Goal: Task Accomplishment & Management: Complete application form

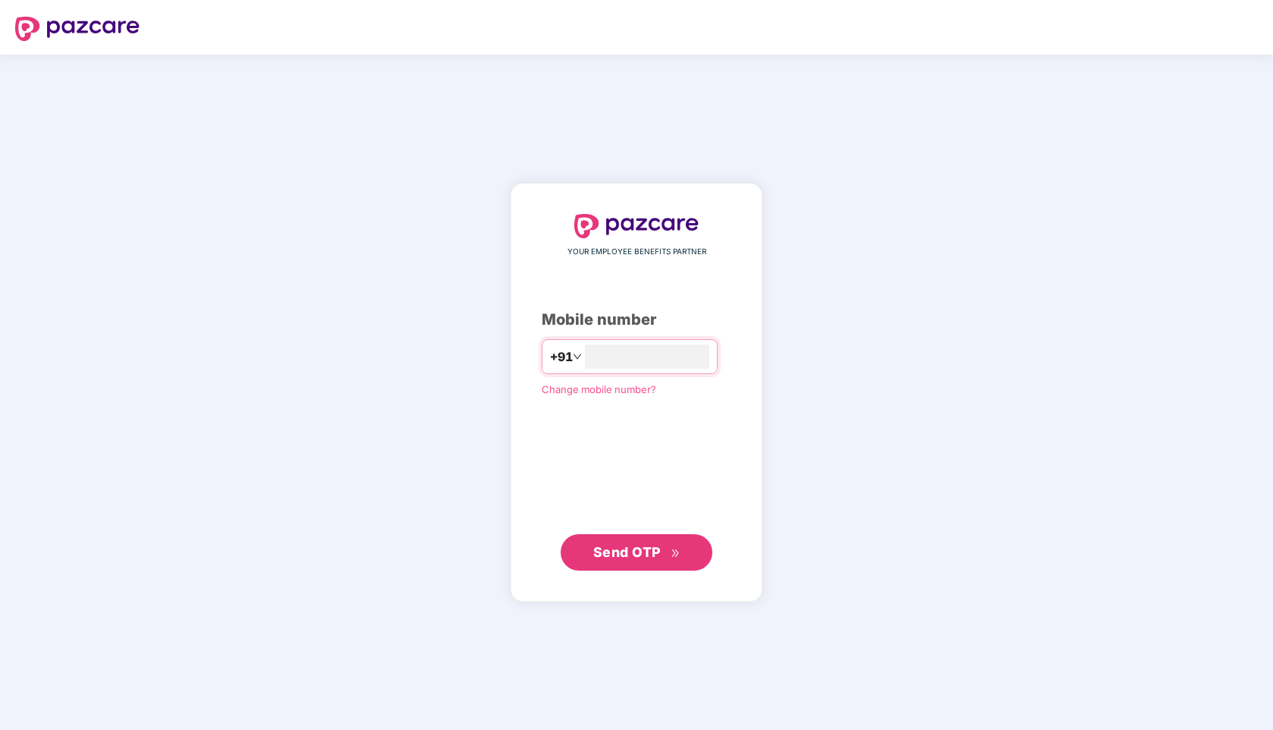
type input "**********"
click at [647, 547] on span "Send OTP" at bounding box center [627, 551] width 68 height 16
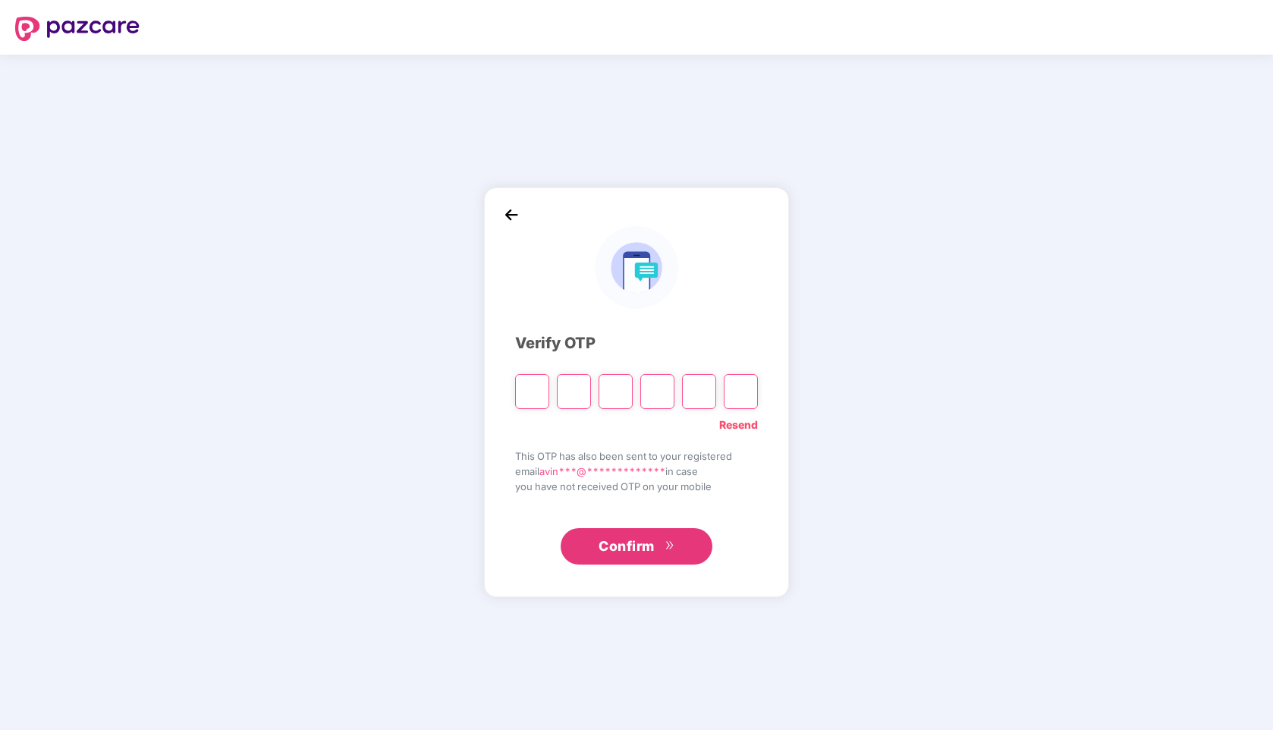
type input "*"
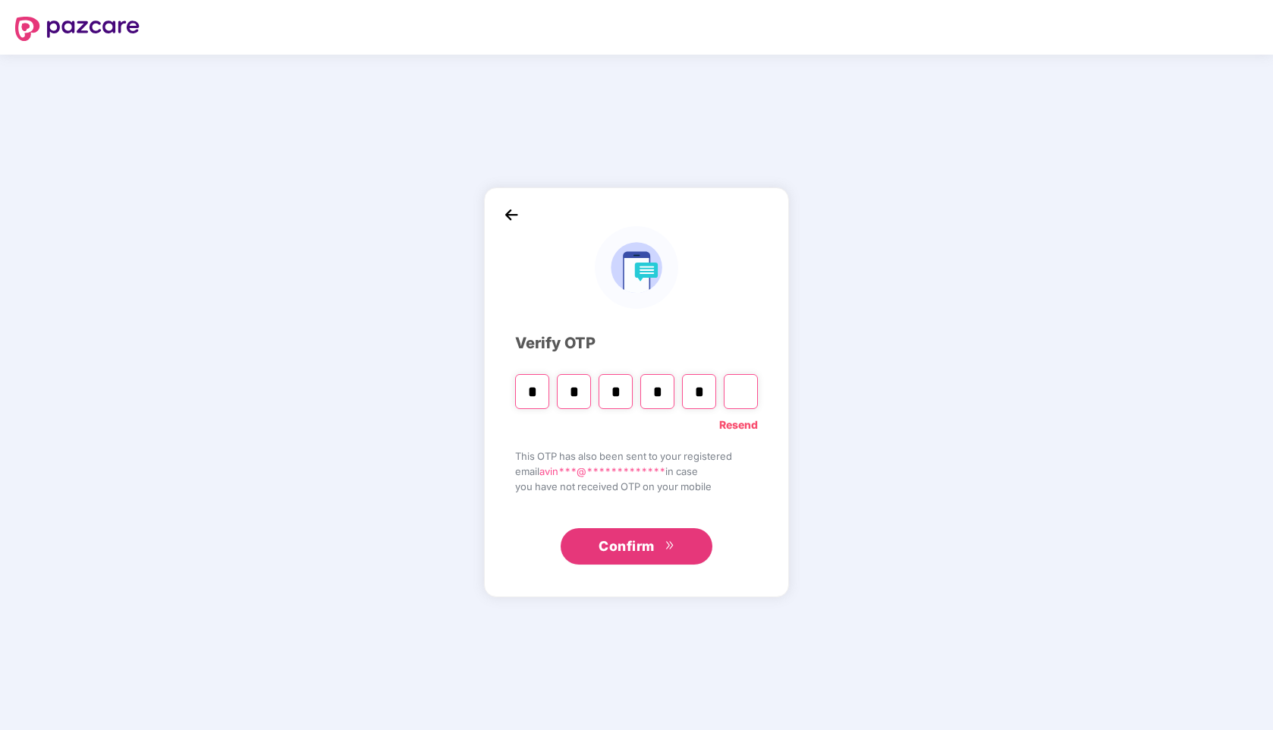
type input "*"
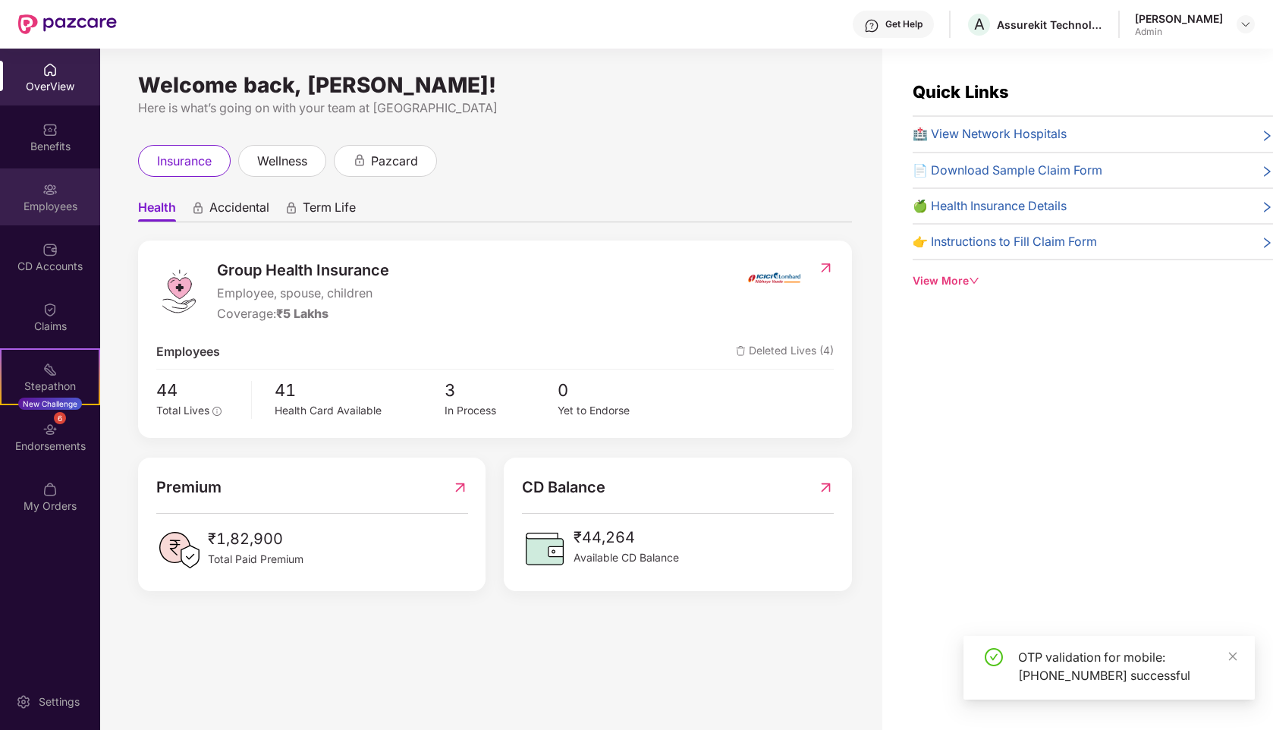
click at [42, 195] on div "Employees" at bounding box center [50, 196] width 100 height 57
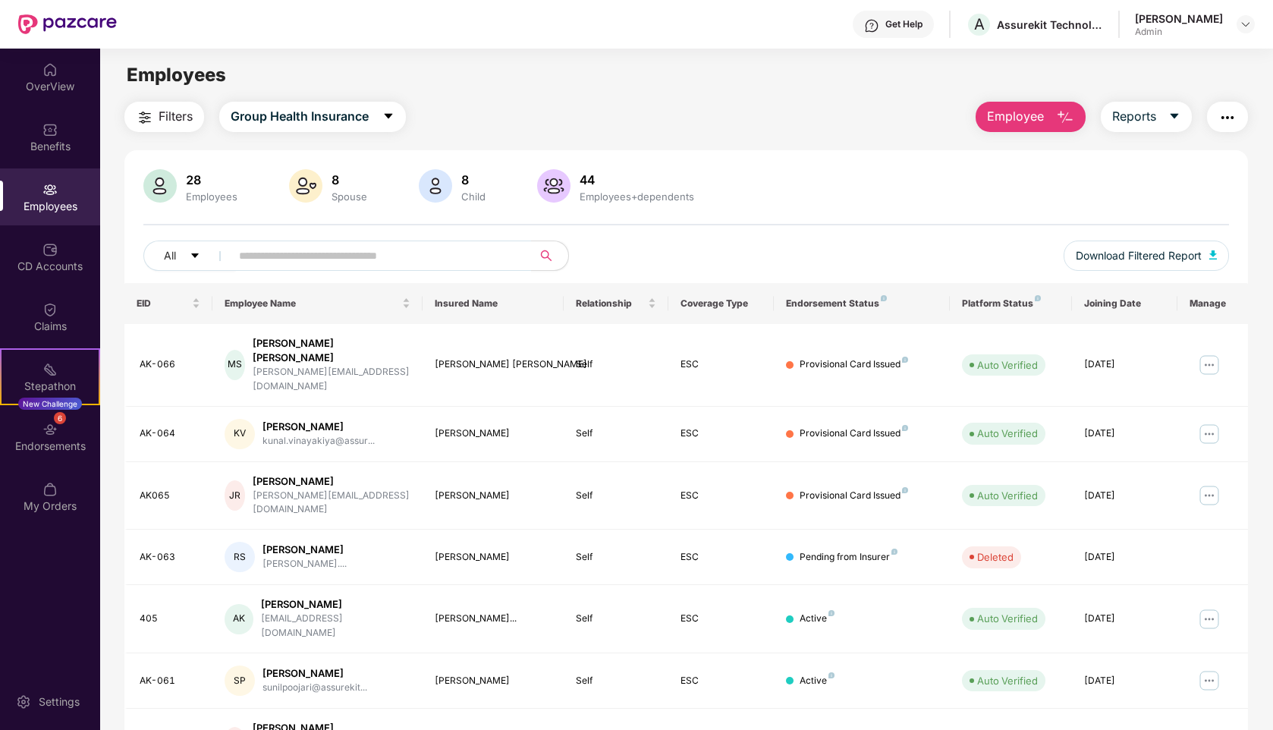
click at [1006, 113] on span "Employee" at bounding box center [1015, 116] width 57 height 19
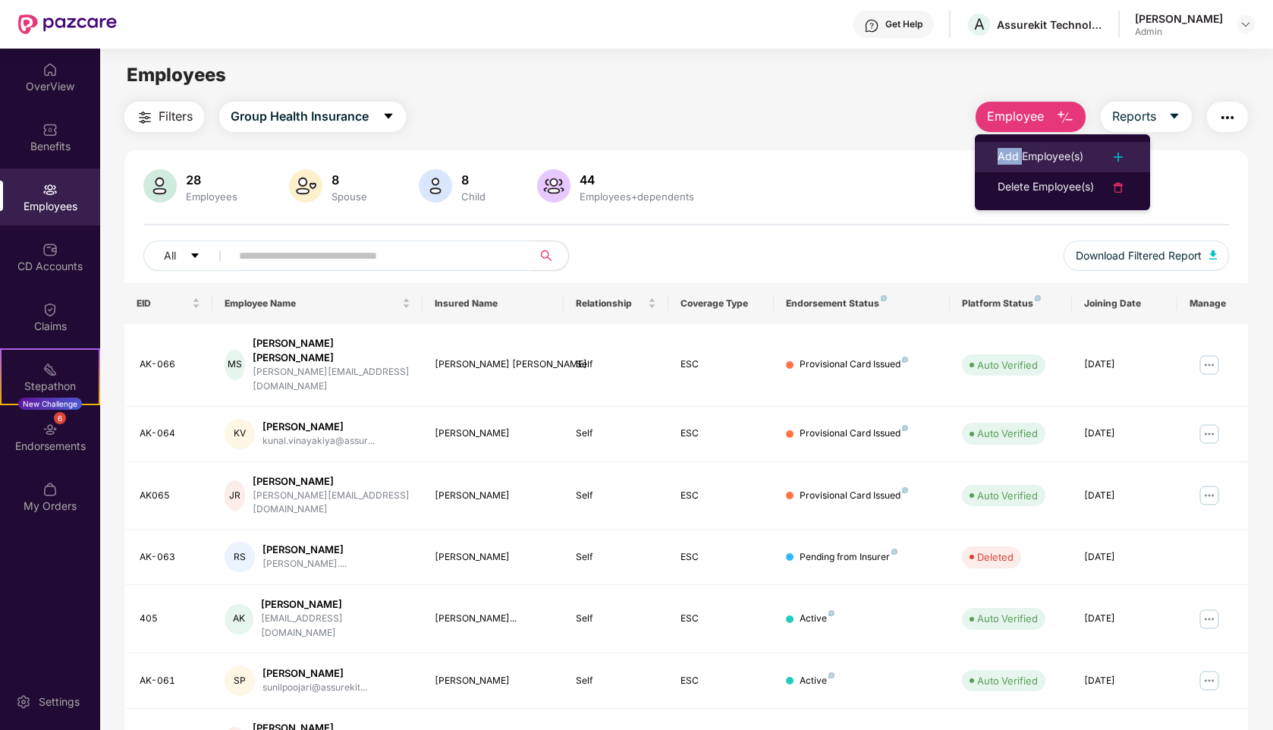
drag, startPoint x: 1018, startPoint y: 143, endPoint x: 1021, endPoint y: 153, distance: 11.1
click at [1021, 153] on li "Add Employee(s)" at bounding box center [1062, 157] width 175 height 30
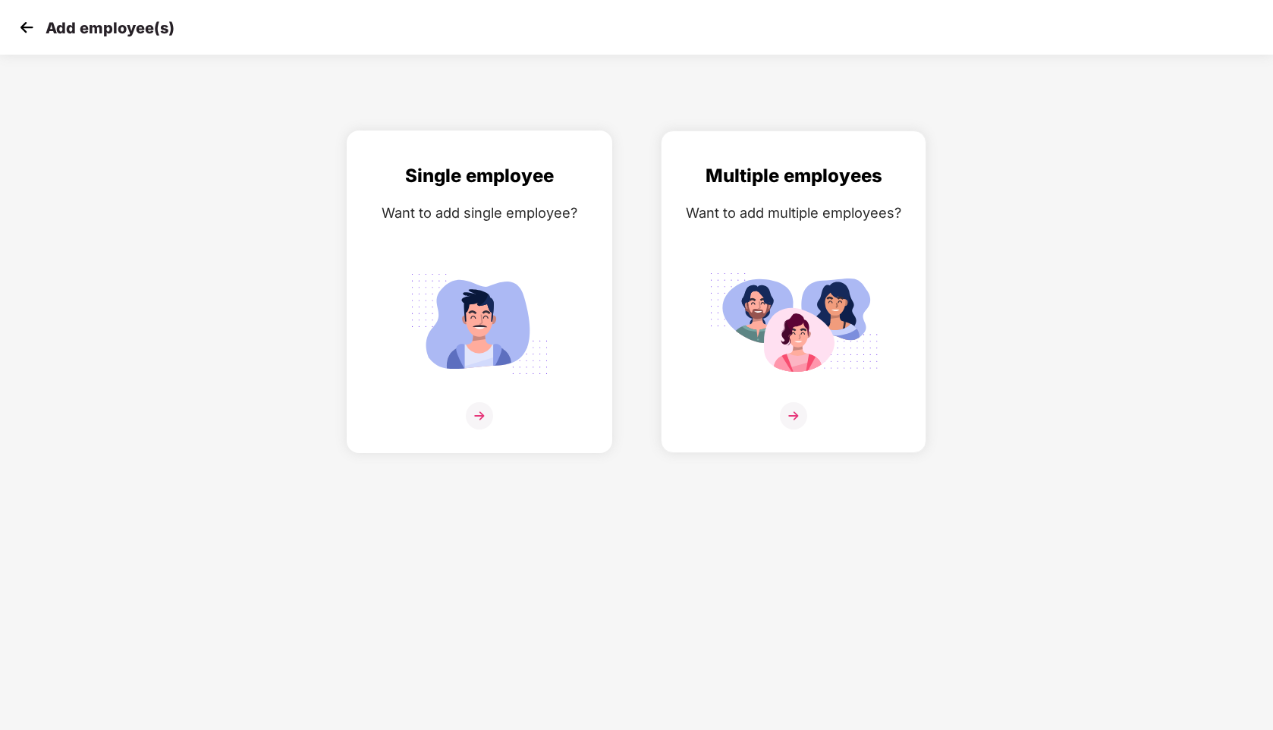
click at [488, 412] on img at bounding box center [479, 415] width 27 height 27
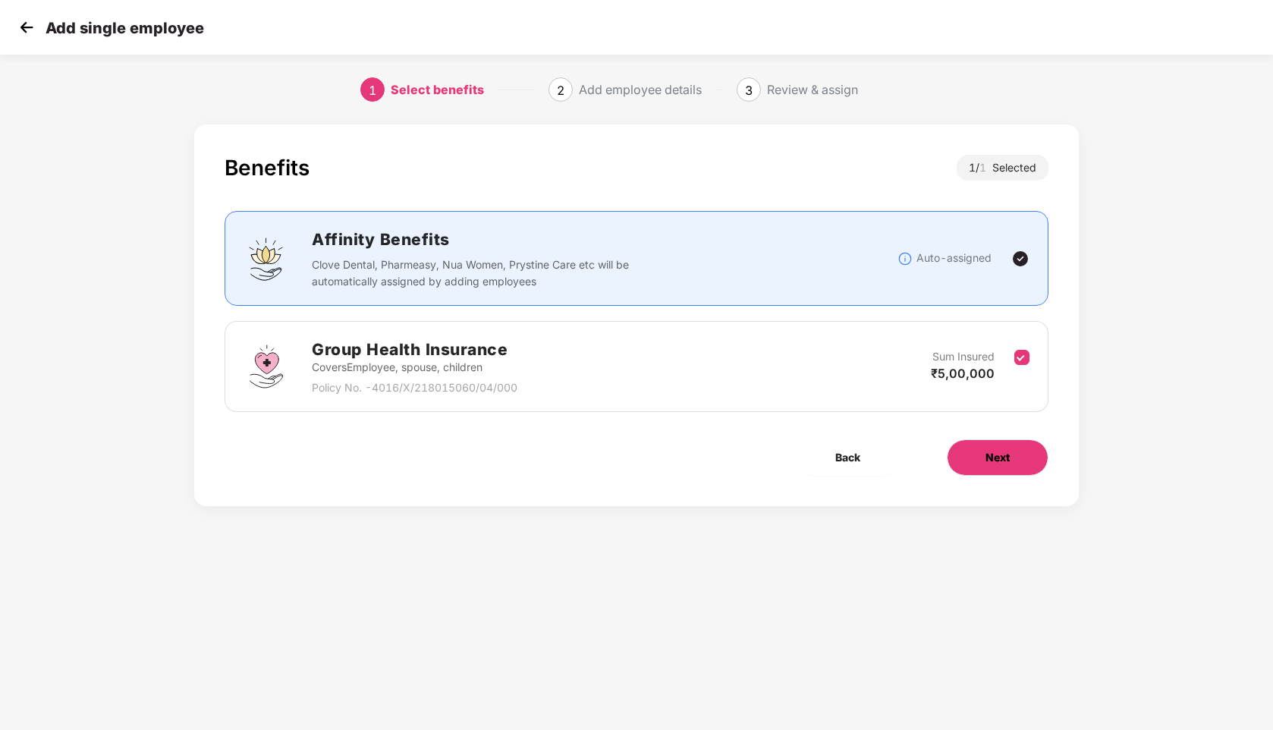
click at [975, 455] on button "Next" at bounding box center [998, 457] width 102 height 36
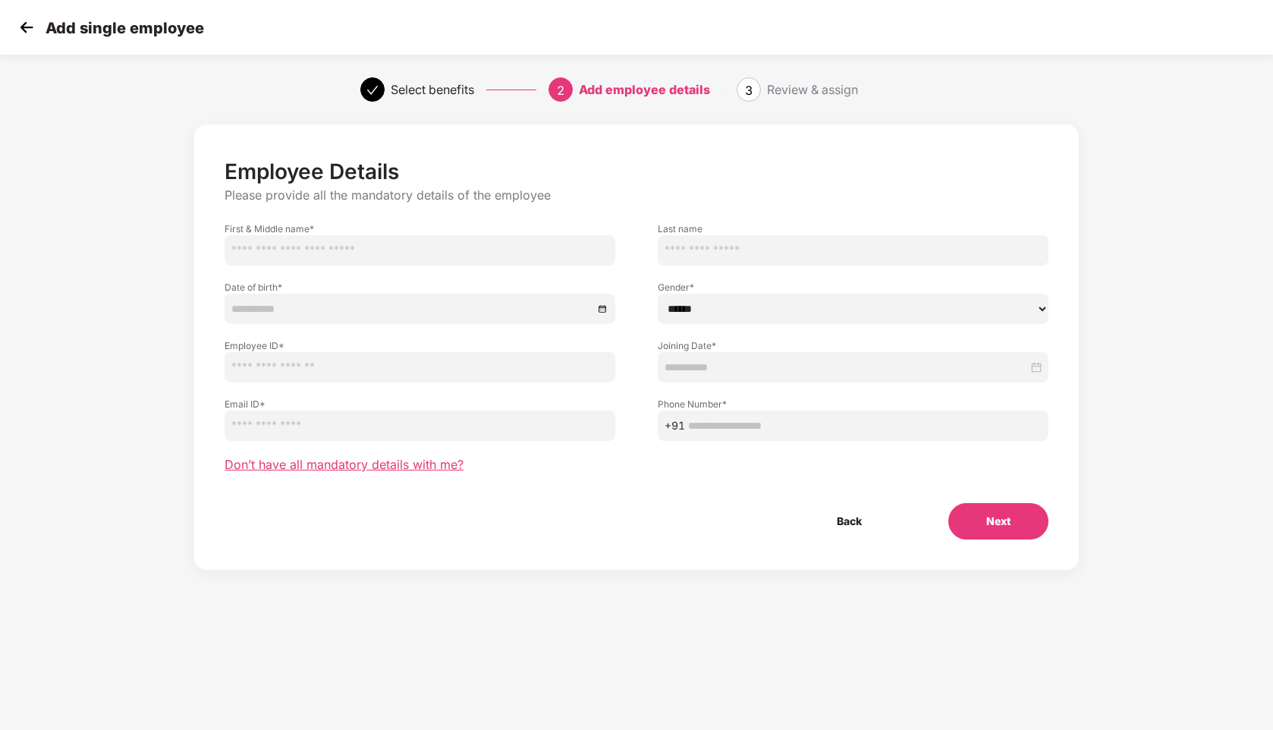
click at [369, 462] on span "Don’t have all mandatory details with me?" at bounding box center [344, 465] width 239 height 16
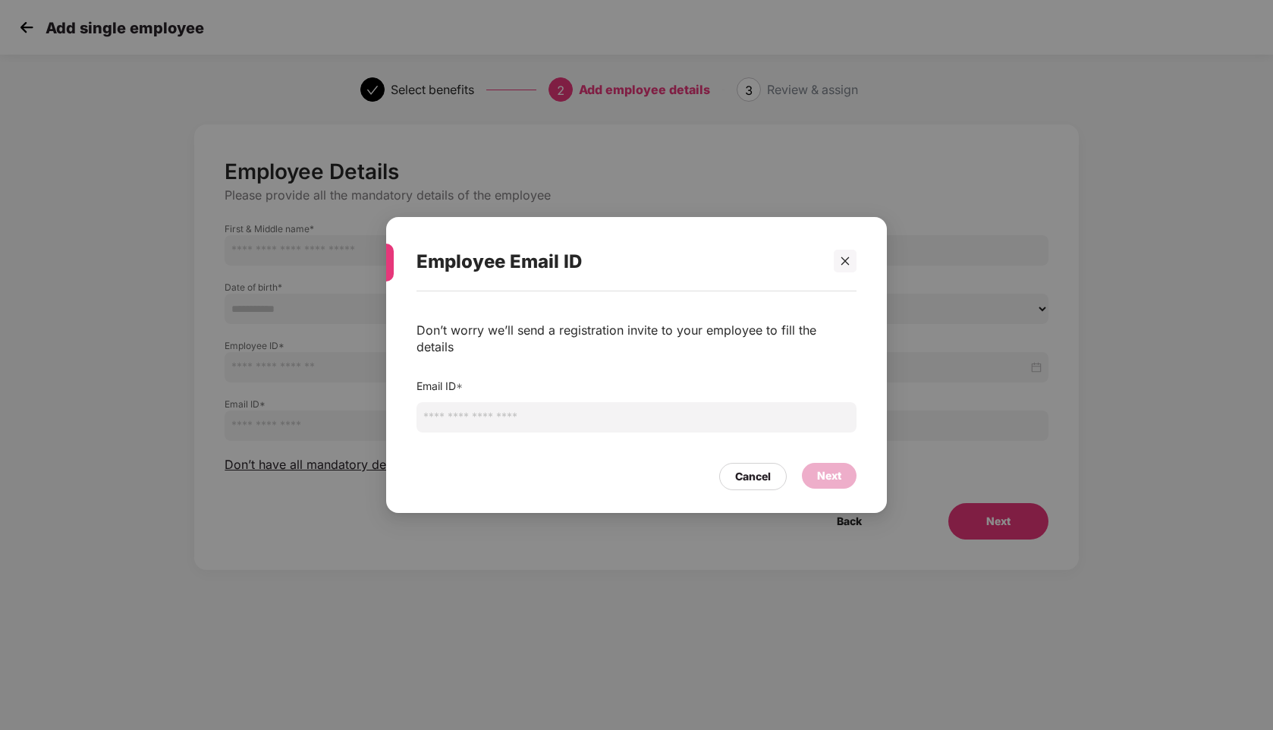
click at [516, 405] on input "email" at bounding box center [637, 417] width 440 height 30
type input "**********"
click at [838, 474] on div "Next" at bounding box center [829, 475] width 24 height 17
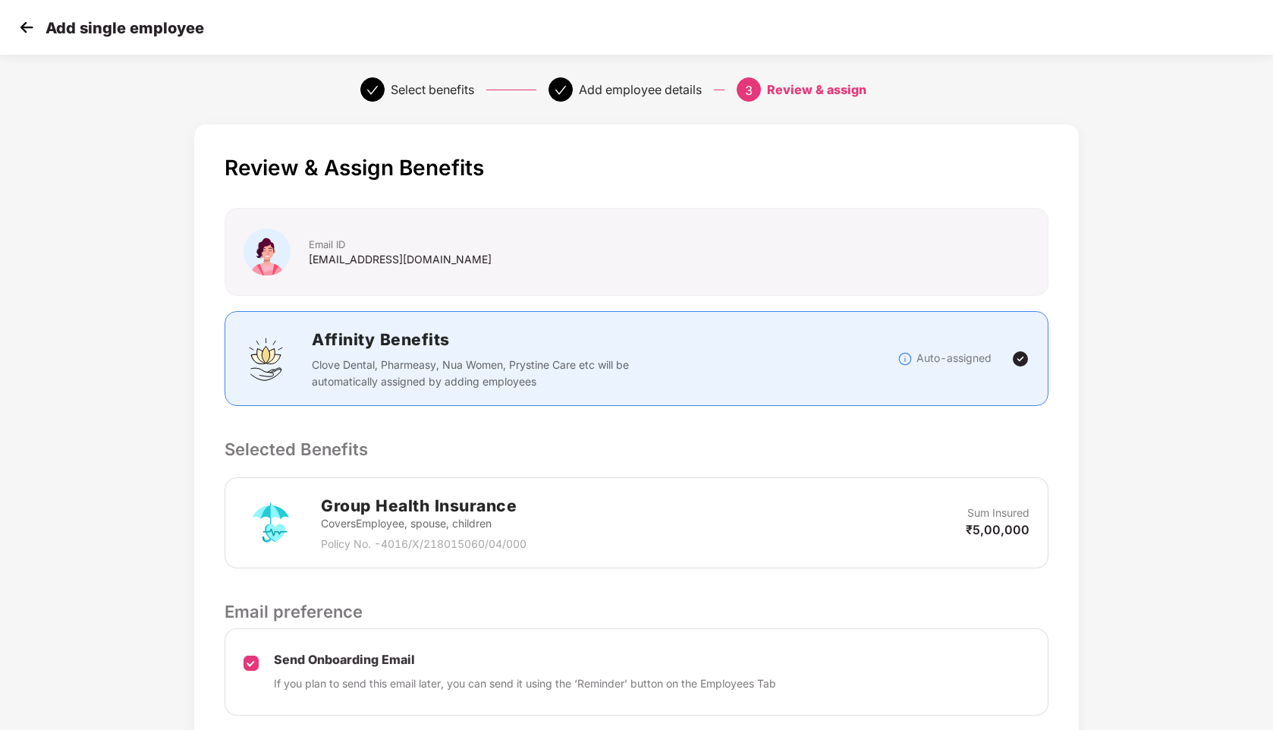
scroll to position [117, 0]
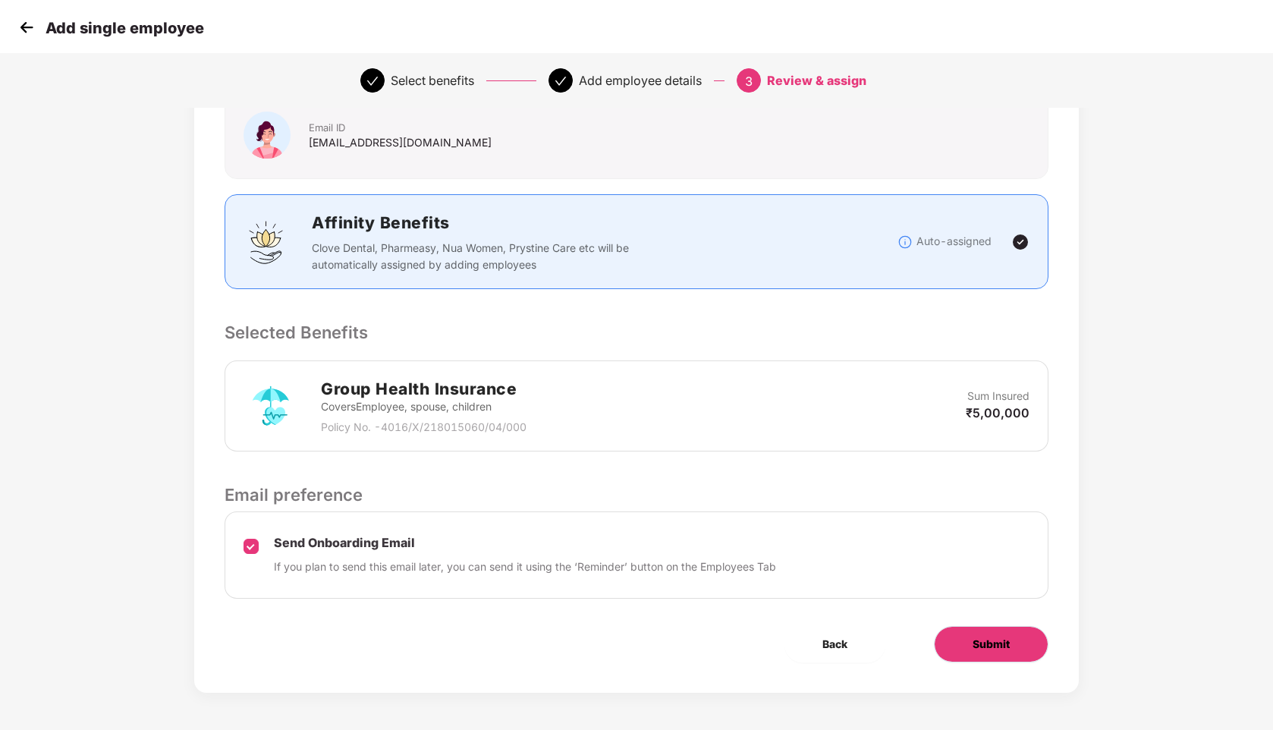
click at [1025, 644] on button "Submit" at bounding box center [991, 644] width 115 height 36
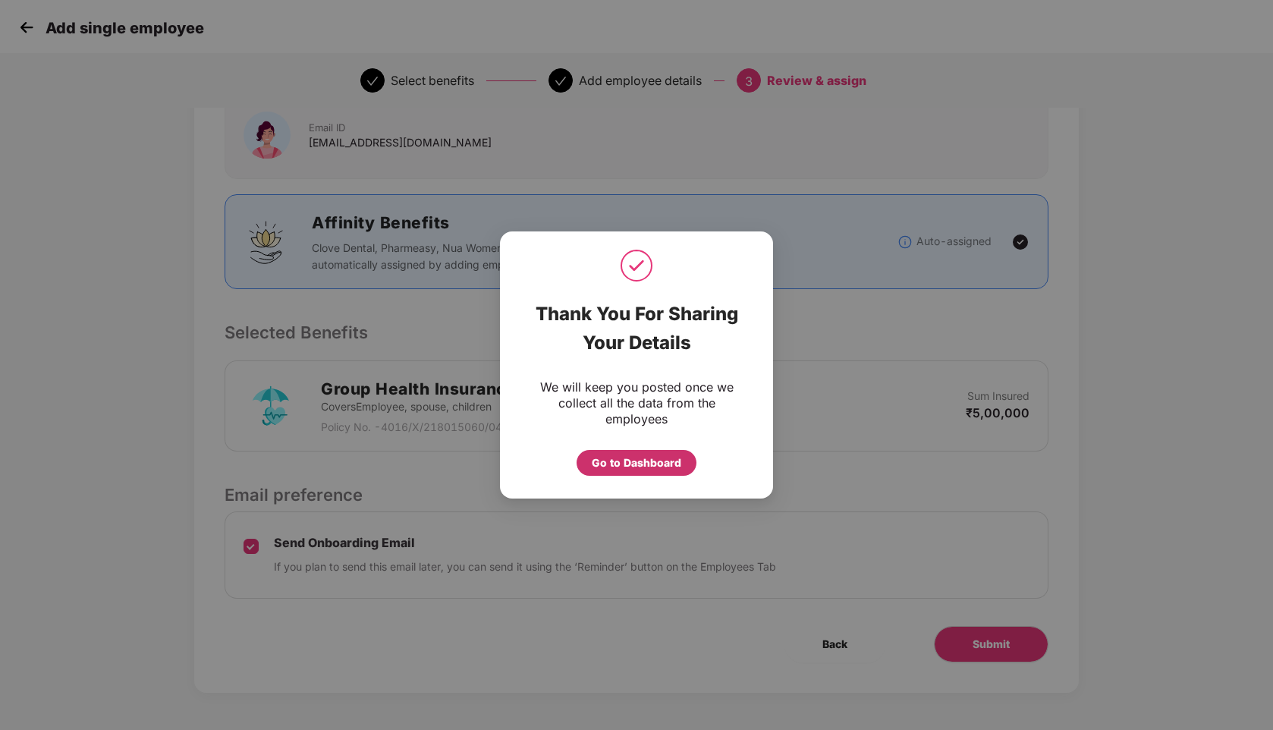
click at [667, 464] on div "Go to Dashboard" at bounding box center [637, 463] width 90 height 17
